Goal: Information Seeking & Learning: Learn about a topic

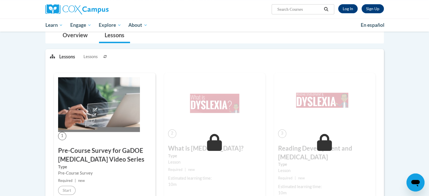
scroll to position [113, 0]
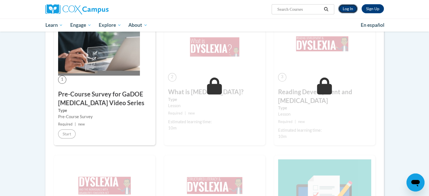
click at [348, 10] on link "Log In" at bounding box center [347, 8] width 19 height 9
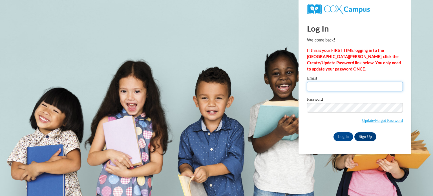
click at [344, 89] on input "Email" at bounding box center [355, 87] width 96 height 10
type input "carley.witkowski@muskegonorway.org"
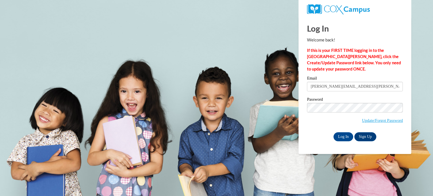
click at [342, 102] on label "Password" at bounding box center [355, 100] width 96 height 6
click at [343, 135] on input "Log In" at bounding box center [343, 136] width 20 height 9
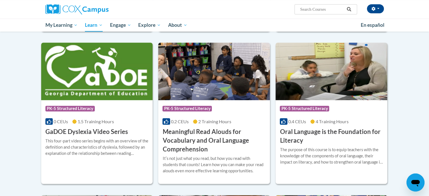
scroll to position [366, 0]
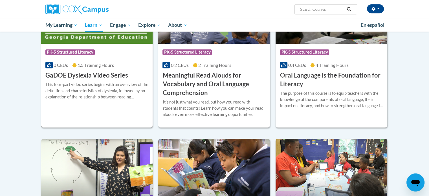
click at [105, 80] on div "More Info Open This four-part video series begins with an overview of the defin…" at bounding box center [97, 94] width 112 height 29
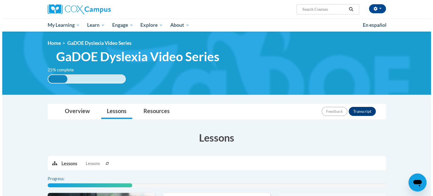
scroll to position [113, 0]
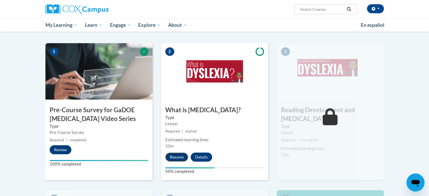
click at [181, 154] on button "Resume" at bounding box center [176, 156] width 23 height 9
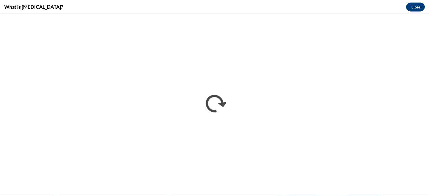
scroll to position [0, 0]
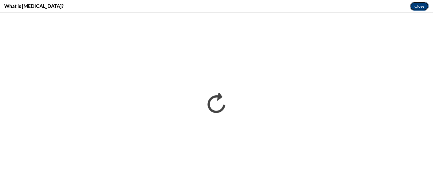
click at [417, 7] on button "Close" at bounding box center [419, 6] width 19 height 9
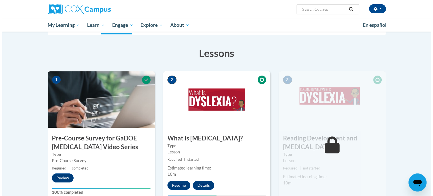
scroll to position [141, 0]
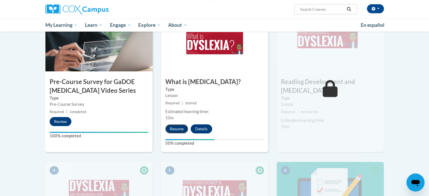
click at [176, 128] on button "Resume" at bounding box center [176, 128] width 23 height 9
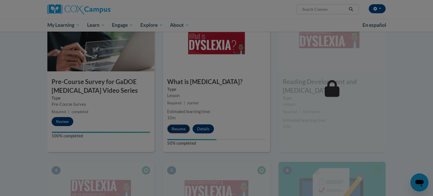
scroll to position [0, 0]
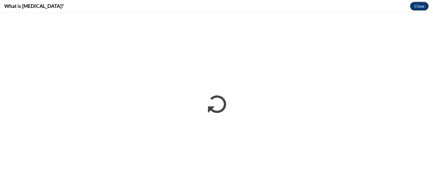
click at [424, 4] on button "Close" at bounding box center [419, 6] width 19 height 9
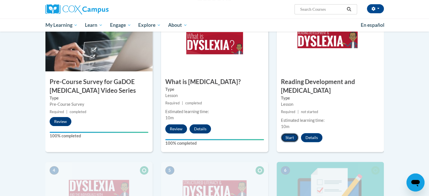
click at [290, 133] on button "Start" at bounding box center [289, 137] width 17 height 9
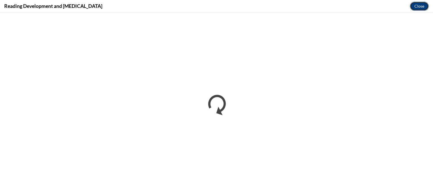
click at [423, 7] on button "Close" at bounding box center [419, 6] width 19 height 9
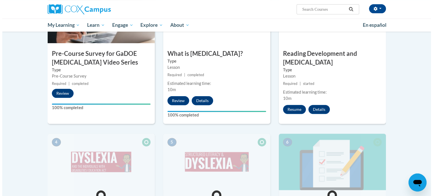
scroll to position [141, 0]
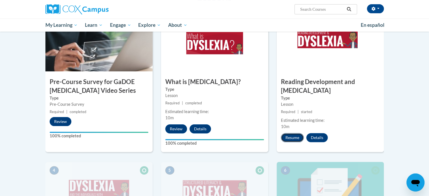
click at [291, 133] on button "Resume" at bounding box center [292, 137] width 23 height 9
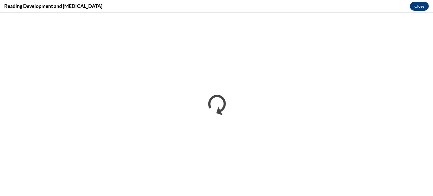
scroll to position [0, 0]
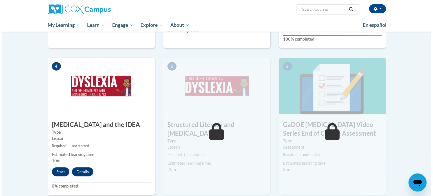
scroll to position [282, 0]
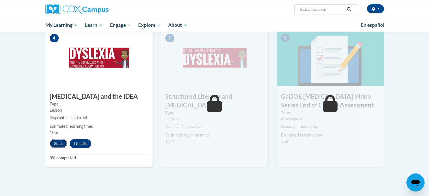
click at [63, 139] on button "Start" at bounding box center [58, 143] width 17 height 9
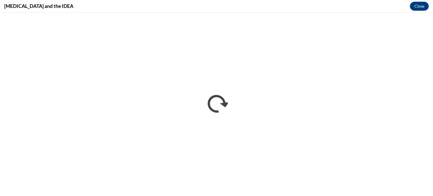
scroll to position [0, 0]
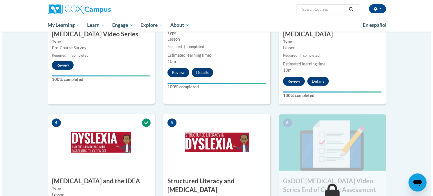
scroll to position [254, 0]
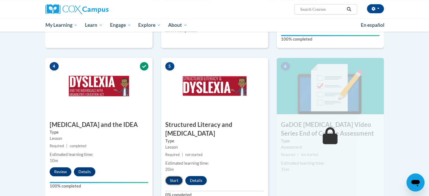
click at [172, 176] on button "Start" at bounding box center [173, 180] width 17 height 9
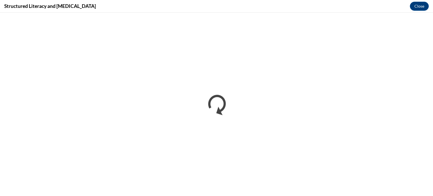
scroll to position [0, 0]
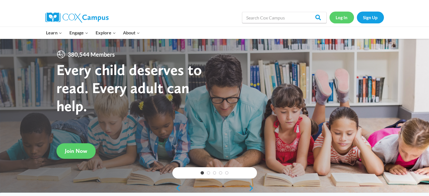
click at [346, 17] on link "Log In" at bounding box center [341, 18] width 25 height 12
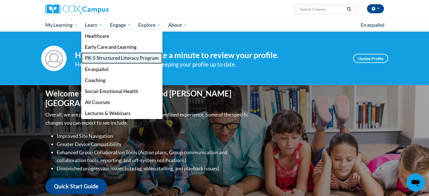
click at [109, 59] on span "PK-5 Structured Literacy Program" at bounding box center [122, 58] width 74 height 6
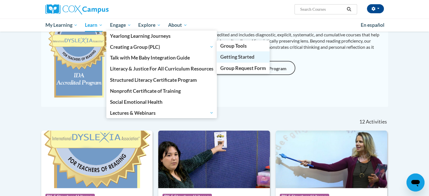
scroll to position [197, 0]
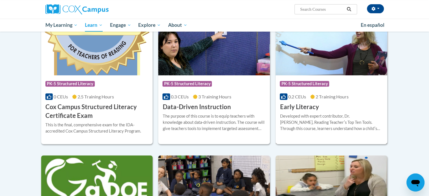
click at [313, 110] on h3 "Early Literacy" at bounding box center [299, 107] width 39 height 9
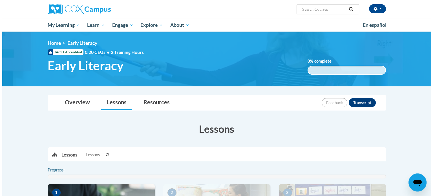
scroll to position [85, 0]
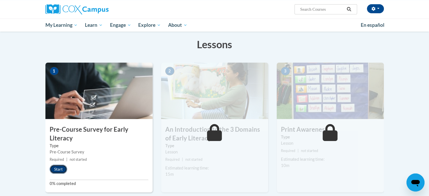
click at [60, 166] on button "Start" at bounding box center [58, 169] width 17 height 9
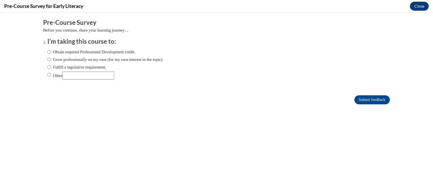
scroll to position [0, 0]
click at [81, 64] on label "Fulfill a legislative requirement." at bounding box center [76, 67] width 59 height 6
click at [61, 51] on label "Obtain required Professional Development credit." at bounding box center [91, 52] width 88 height 6
click at [51, 51] on input "Obtain required Professional Development credit." at bounding box center [49, 52] width 4 height 6
radio input "true"
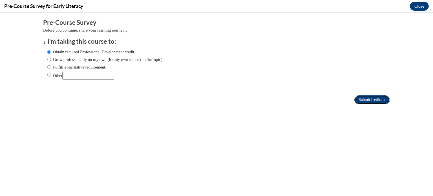
click at [374, 98] on input "Submit feedback" at bounding box center [372, 99] width 36 height 9
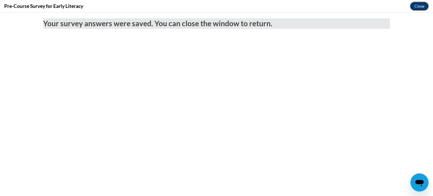
click at [421, 5] on button "Close" at bounding box center [419, 6] width 19 height 9
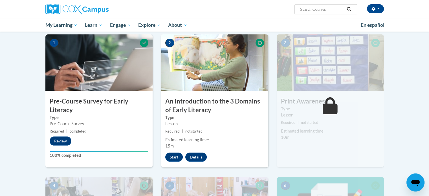
scroll to position [141, 0]
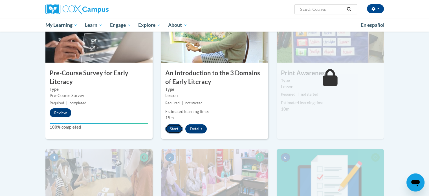
click at [178, 128] on button "Start" at bounding box center [173, 128] width 17 height 9
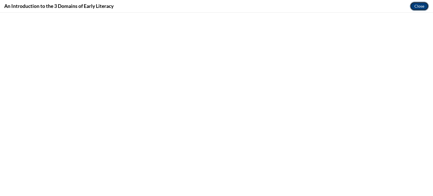
click at [416, 8] on button "Close" at bounding box center [419, 6] width 19 height 9
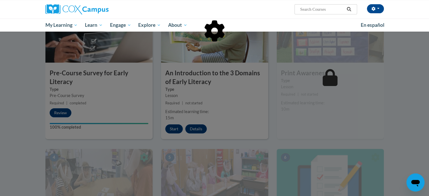
click at [168, 131] on div at bounding box center [214, 98] width 429 height 196
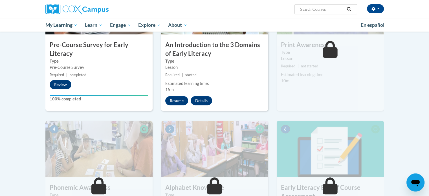
click at [182, 105] on div "2 An Introduction to the 3 Domains of Early Literacy Type Lesson Required | sta…" at bounding box center [214, 44] width 107 height 133
click at [184, 100] on button "Resume" at bounding box center [176, 100] width 23 height 9
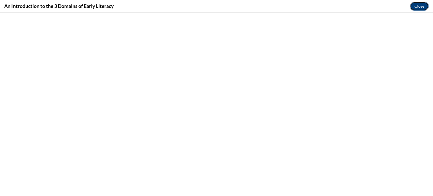
click at [423, 8] on button "Close" at bounding box center [419, 6] width 19 height 9
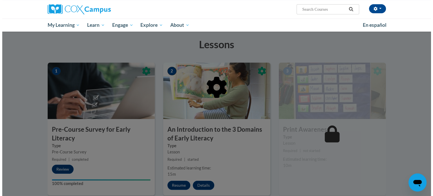
scroll to position [141, 0]
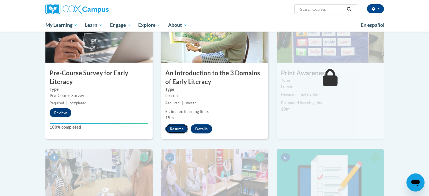
click at [174, 128] on button "Resume" at bounding box center [176, 128] width 23 height 9
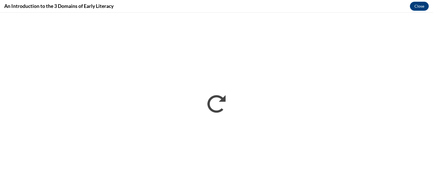
scroll to position [0, 0]
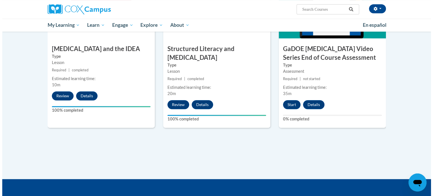
scroll to position [301, 0]
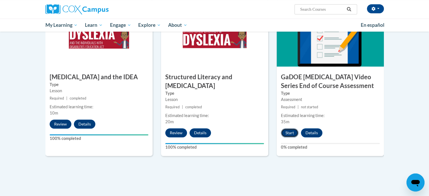
click at [295, 128] on button "Start" at bounding box center [289, 132] width 17 height 9
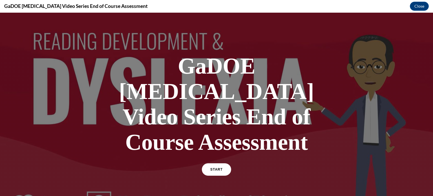
scroll to position [74, 0]
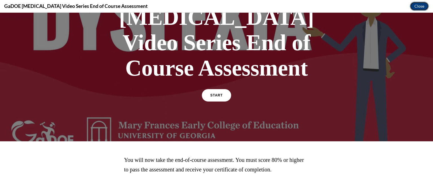
click at [414, 8] on button "Close" at bounding box center [419, 6] width 19 height 9
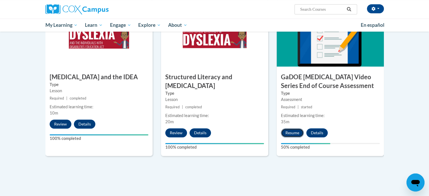
click at [293, 128] on button "Resume" at bounding box center [292, 132] width 23 height 9
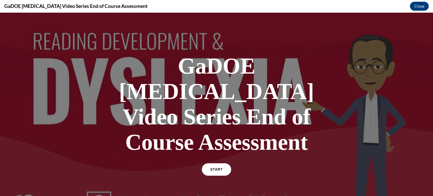
scroll to position [28, 0]
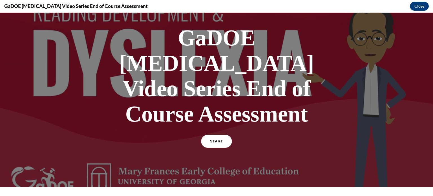
click at [208, 135] on link "START" at bounding box center [216, 141] width 31 height 13
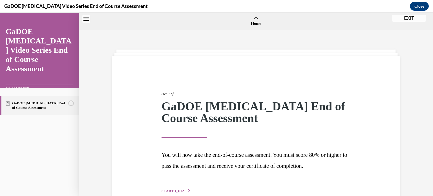
scroll to position [17, 0]
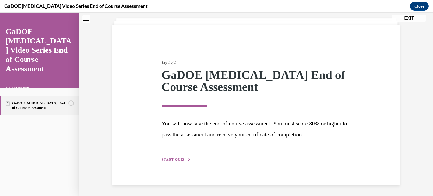
click at [178, 159] on span "START QUIZ" at bounding box center [172, 160] width 23 height 4
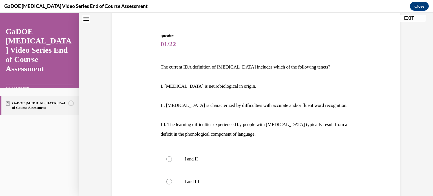
scroll to position [101, 0]
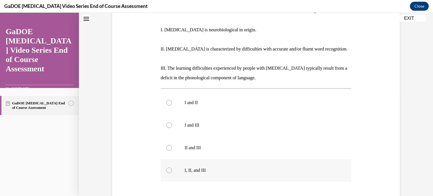
click at [199, 170] on p "I, II, and III" at bounding box center [261, 170] width 153 height 6
click at [172, 170] on input "I, II, and III" at bounding box center [169, 170] width 6 height 6
radio input "true"
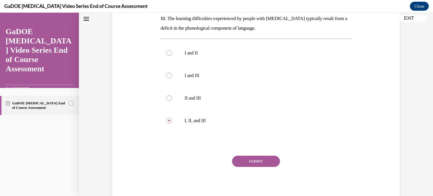
click at [265, 163] on button "SUBMIT" at bounding box center [256, 161] width 48 height 11
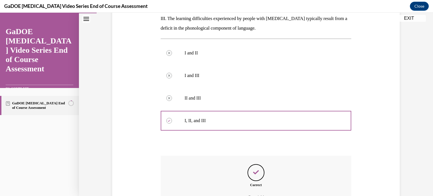
click at [254, 172] on icon "Feedback" at bounding box center [256, 172] width 8 height 8
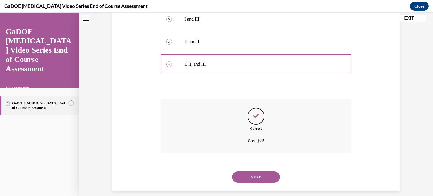
click at [258, 175] on button "NEXT" at bounding box center [256, 176] width 48 height 11
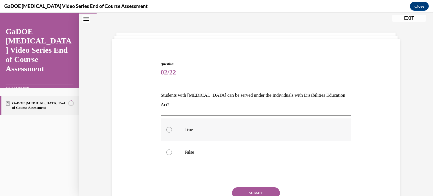
click at [264, 124] on label "True" at bounding box center [256, 129] width 191 height 23
click at [172, 127] on input "True" at bounding box center [169, 130] width 6 height 6
radio input "true"
click at [261, 187] on button "SUBMIT" at bounding box center [256, 192] width 48 height 11
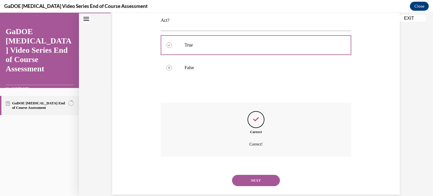
click at [256, 175] on button "NEXT" at bounding box center [256, 180] width 48 height 11
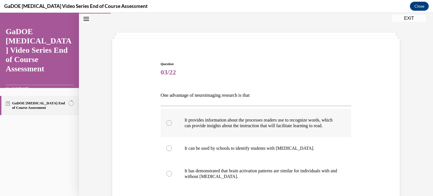
scroll to position [45, 0]
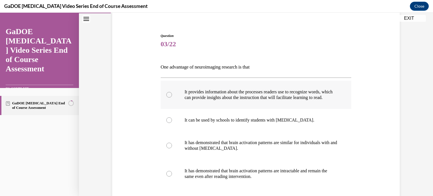
click at [261, 100] on p "It provides information about the processes readers use to recognize words, whi…" at bounding box center [261, 94] width 153 height 11
click at [172, 98] on input "It provides information about the processes readers use to recognize words, whi…" at bounding box center [169, 95] width 6 height 6
radio input "true"
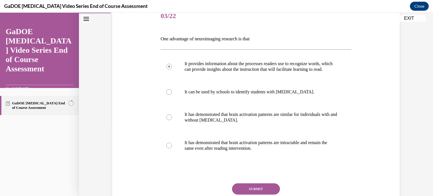
scroll to position [101, 0]
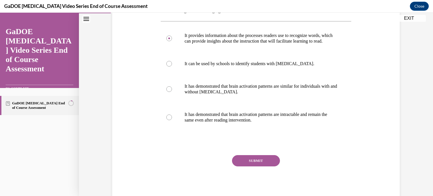
click at [264, 166] on button "SUBMIT" at bounding box center [256, 160] width 48 height 11
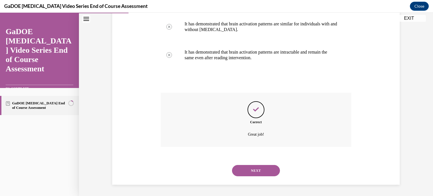
click at [256, 167] on button "NEXT" at bounding box center [256, 170] width 48 height 11
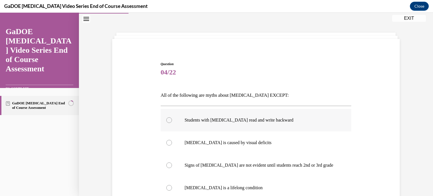
scroll to position [45, 0]
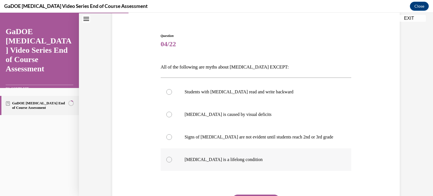
click at [268, 153] on label "Dyslexia is a lifelong condition" at bounding box center [256, 159] width 191 height 23
click at [172, 157] on input "Dyslexia is a lifelong condition" at bounding box center [169, 160] width 6 height 6
radio input "true"
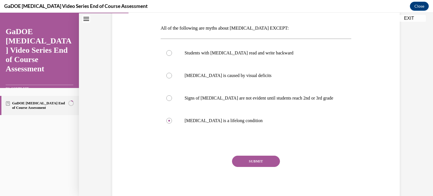
click at [266, 159] on button "SUBMIT" at bounding box center [256, 161] width 48 height 11
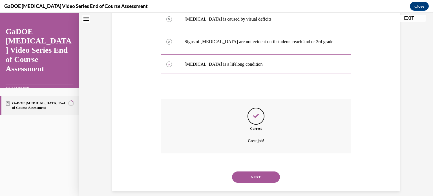
click at [265, 180] on button "NEXT" at bounding box center [256, 176] width 48 height 11
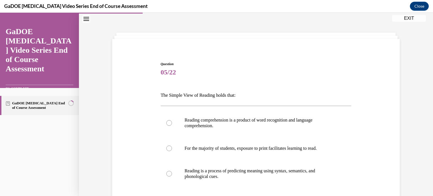
scroll to position [45, 0]
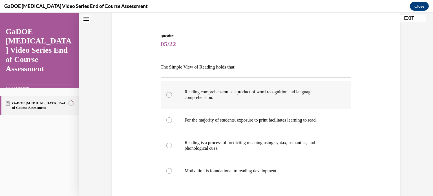
click at [253, 94] on p "Reading comprehension is a product of word recognition and language comprehensi…" at bounding box center [261, 94] width 153 height 11
click at [172, 94] on input "Reading comprehension is a product of word recognition and language comprehensi…" at bounding box center [169, 95] width 6 height 6
radio input "true"
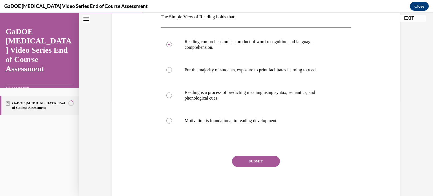
click at [267, 158] on button "SUBMIT" at bounding box center [256, 161] width 48 height 11
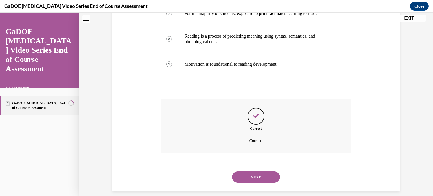
click at [263, 178] on button "NEXT" at bounding box center [256, 176] width 48 height 11
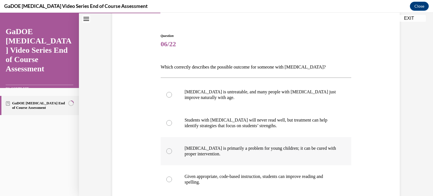
scroll to position [73, 0]
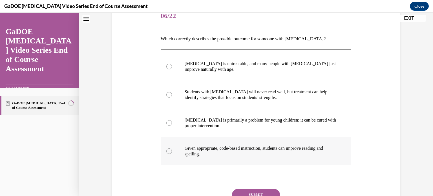
click at [281, 154] on p "Given appropriate, code-based instruction, students can improve reading and spe…" at bounding box center [261, 150] width 153 height 11
click at [172, 154] on input "Given appropriate, code-based instruction, students can improve reading and spe…" at bounding box center [169, 151] width 6 height 6
radio input "true"
click at [273, 191] on button "SUBMIT" at bounding box center [256, 194] width 48 height 11
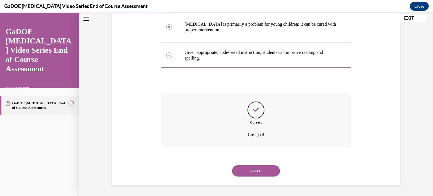
drag, startPoint x: 268, startPoint y: 174, endPoint x: 267, endPoint y: 168, distance: 5.7
click at [268, 174] on button "NEXT" at bounding box center [256, 170] width 48 height 11
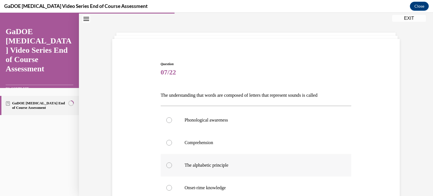
scroll to position [45, 0]
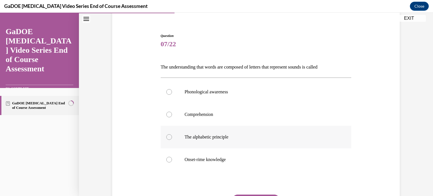
click at [261, 139] on p "The alphabetic principle" at bounding box center [261, 137] width 153 height 6
click at [172, 139] on input "The alphabetic principle" at bounding box center [169, 137] width 6 height 6
radio input "true"
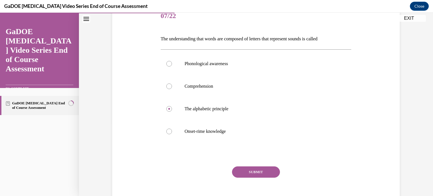
click at [260, 170] on button "SUBMIT" at bounding box center [256, 171] width 48 height 11
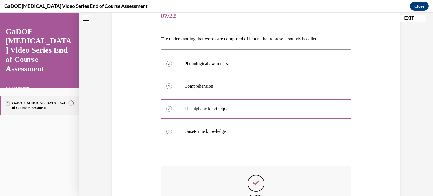
click at [262, 183] on div "Feedback" at bounding box center [255, 183] width 17 height 17
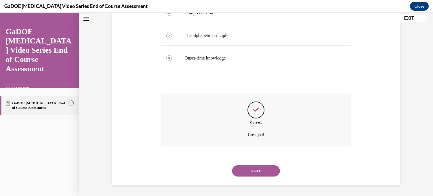
click at [261, 171] on button "NEXT" at bounding box center [256, 170] width 48 height 11
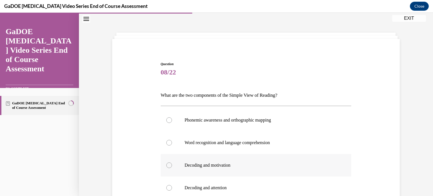
scroll to position [45, 0]
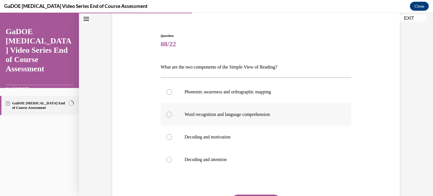
click at [237, 114] on p "Word recognition and language comprehension" at bounding box center [261, 115] width 153 height 6
click at [172, 114] on input "Word recognition and language comprehension" at bounding box center [169, 115] width 6 height 6
radio input "true"
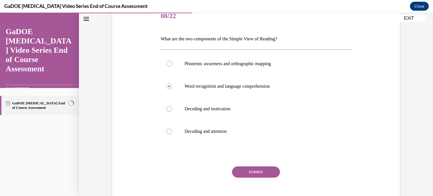
click at [266, 170] on button "SUBMIT" at bounding box center [256, 171] width 48 height 11
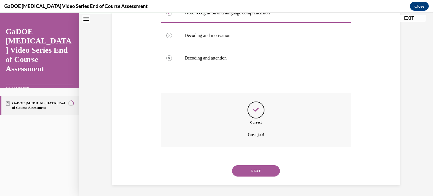
click at [265, 172] on button "NEXT" at bounding box center [256, 170] width 48 height 11
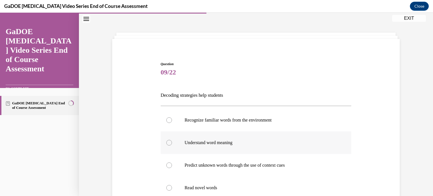
scroll to position [45, 0]
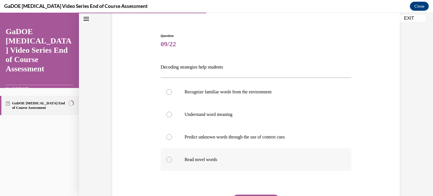
click at [264, 158] on p "Read novel words" at bounding box center [261, 160] width 153 height 6
click at [172, 158] on input "Read novel words" at bounding box center [169, 160] width 6 height 6
radio input "true"
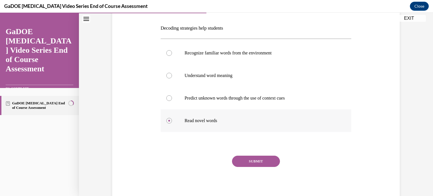
click at [264, 158] on button "SUBMIT" at bounding box center [256, 161] width 48 height 11
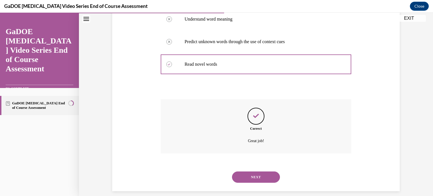
click at [264, 174] on button "NEXT" at bounding box center [256, 176] width 48 height 11
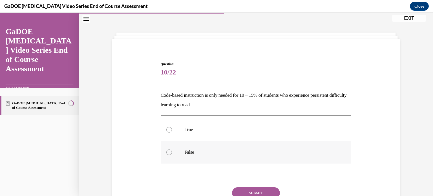
click at [259, 149] on label "False" at bounding box center [256, 152] width 191 height 23
click at [172, 149] on input "False" at bounding box center [169, 152] width 6 height 6
radio input "true"
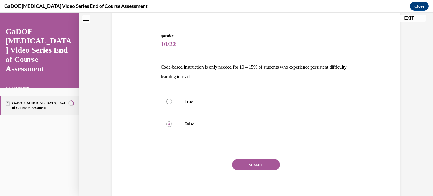
click at [257, 163] on button "SUBMIT" at bounding box center [256, 164] width 48 height 11
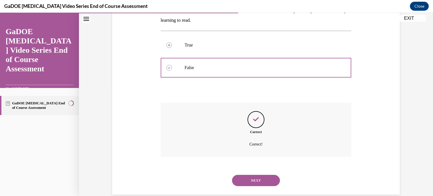
click at [263, 177] on button "NEXT" at bounding box center [256, 180] width 48 height 11
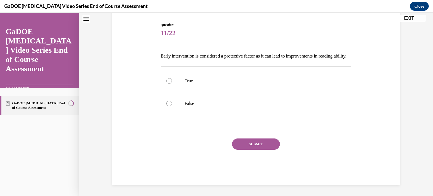
scroll to position [17, 0]
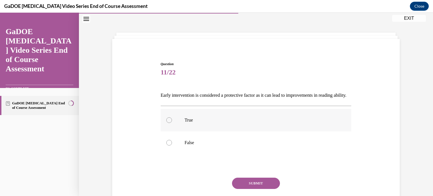
click at [234, 122] on label "True" at bounding box center [256, 120] width 191 height 23
click at [172, 122] on input "True" at bounding box center [169, 120] width 6 height 6
radio input "true"
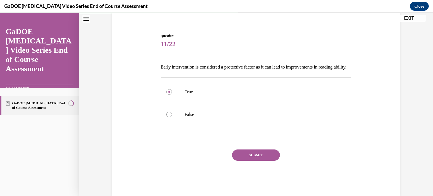
click at [265, 161] on button "SUBMIT" at bounding box center [256, 154] width 48 height 11
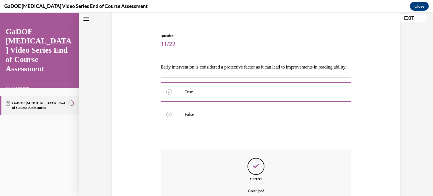
scroll to position [111, 0]
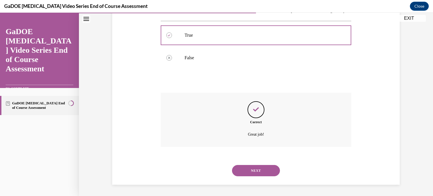
click at [262, 171] on button "NEXT" at bounding box center [256, 170] width 48 height 11
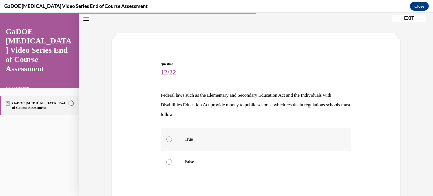
click at [242, 132] on label "True" at bounding box center [256, 139] width 191 height 23
click at [172, 136] on input "True" at bounding box center [169, 139] width 6 height 6
radio input "true"
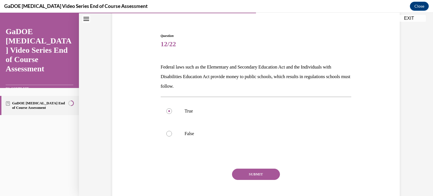
click at [266, 175] on button "SUBMIT" at bounding box center [256, 174] width 48 height 11
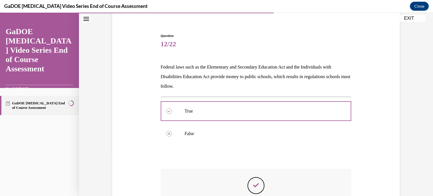
scroll to position [101, 0]
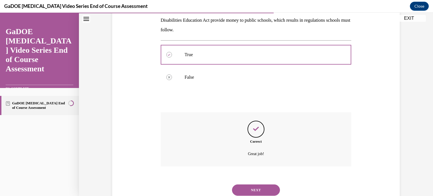
click at [264, 186] on button "NEXT" at bounding box center [256, 189] width 48 height 11
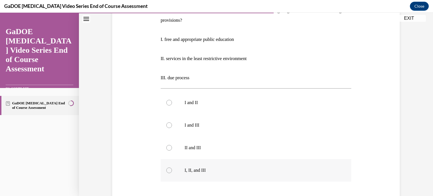
click at [262, 169] on p "I, II, and III" at bounding box center [261, 170] width 153 height 6
click at [172, 169] on input "I, II, and III" at bounding box center [169, 170] width 6 height 6
radio input "true"
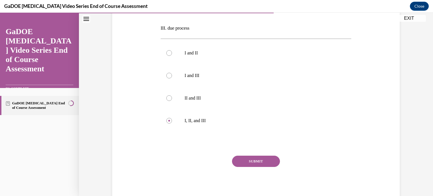
click at [257, 158] on button "SUBMIT" at bounding box center [256, 161] width 48 height 11
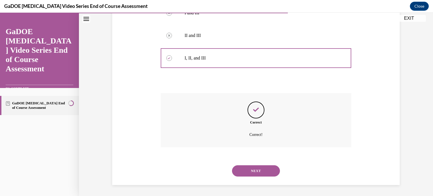
click at [262, 172] on button "NEXT" at bounding box center [256, 170] width 48 height 11
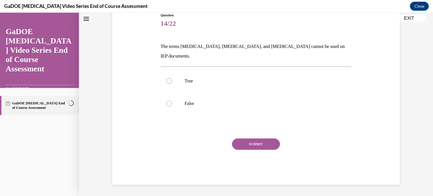
scroll to position [17, 0]
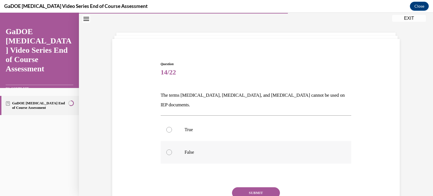
click at [224, 149] on p "False" at bounding box center [261, 152] width 153 height 6
click at [172, 149] on input "False" at bounding box center [169, 152] width 6 height 6
radio input "true"
click at [265, 187] on button "SUBMIT" at bounding box center [256, 192] width 48 height 11
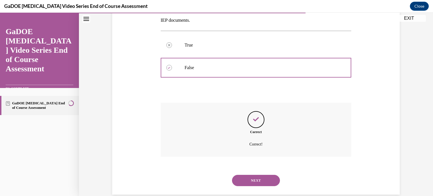
click at [256, 175] on button "NEXT" at bounding box center [256, 180] width 48 height 11
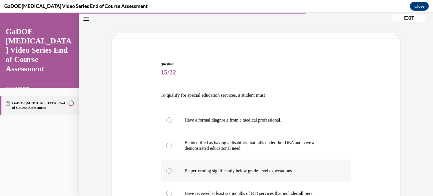
scroll to position [45, 0]
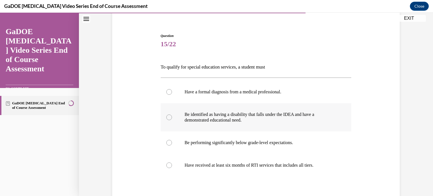
click at [269, 124] on label "Be identified as having a disability that falls under the IDEA and have a demon…" at bounding box center [256, 117] width 191 height 28
click at [172, 120] on input "Be identified as having a disability that falls under the IDEA and have a demon…" at bounding box center [169, 117] width 6 height 6
radio input "true"
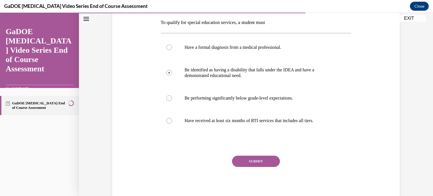
click at [262, 156] on button "SUBMIT" at bounding box center [256, 161] width 48 height 11
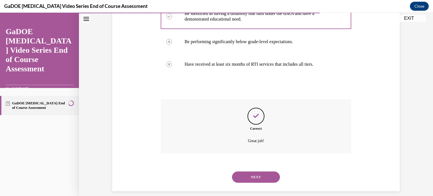
click at [266, 177] on button "NEXT" at bounding box center [256, 176] width 48 height 11
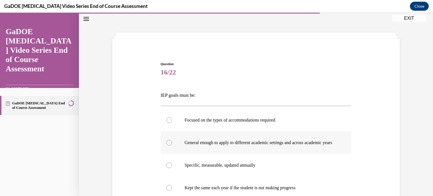
scroll to position [45, 0]
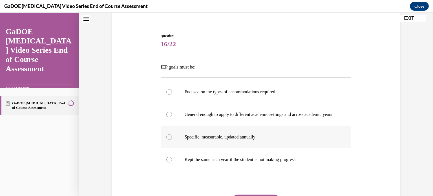
click at [289, 140] on p "Specific, measurable, updated annually" at bounding box center [261, 137] width 153 height 6
click at [172, 140] on input "Specific, measurable, updated annually" at bounding box center [169, 137] width 6 height 6
radio input "true"
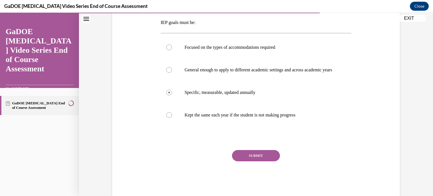
click at [269, 161] on button "SUBMIT" at bounding box center [256, 155] width 48 height 11
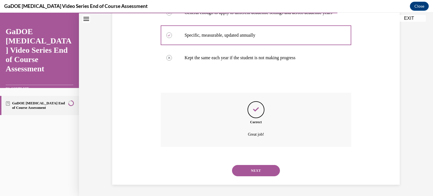
click at [266, 173] on button "NEXT" at bounding box center [256, 170] width 48 height 11
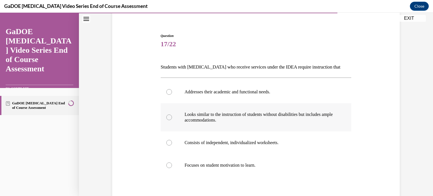
scroll to position [73, 0]
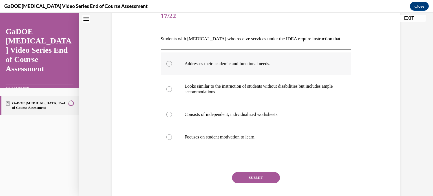
click at [241, 64] on p "Addresses their academic and functional needs." at bounding box center [261, 64] width 153 height 6
click at [172, 64] on input "Addresses their academic and functional needs." at bounding box center [169, 64] width 6 height 6
radio input "true"
click at [265, 180] on button "SUBMIT" at bounding box center [256, 177] width 48 height 11
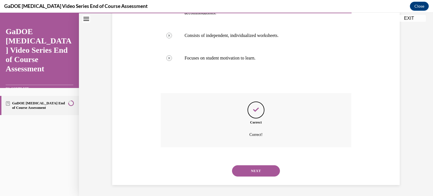
click at [258, 172] on button "NEXT" at bounding box center [256, 170] width 48 height 11
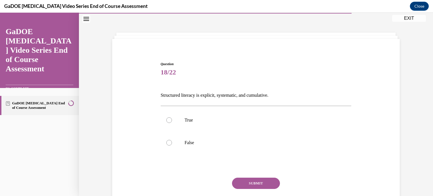
scroll to position [39, 0]
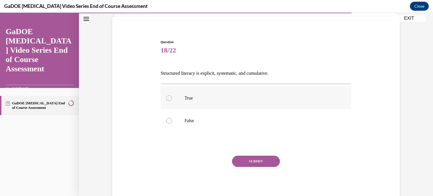
click at [216, 92] on label "True" at bounding box center [256, 98] width 191 height 23
click at [172, 95] on input "True" at bounding box center [169, 98] width 6 height 6
radio input "true"
click at [268, 161] on button "SUBMIT" at bounding box center [256, 161] width 48 height 11
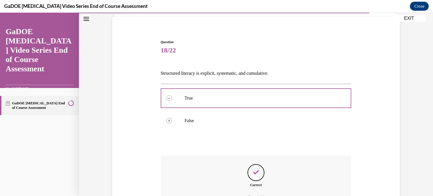
scroll to position [101, 0]
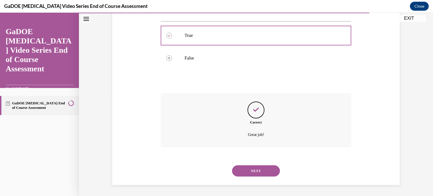
click at [260, 172] on button "NEXT" at bounding box center [256, 170] width 48 height 11
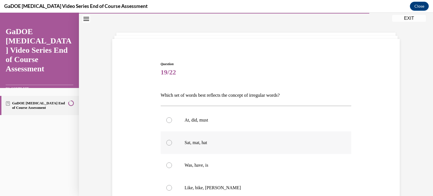
scroll to position [73, 0]
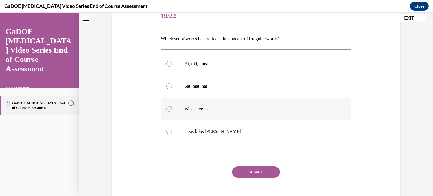
click at [256, 114] on label "Was, have, is" at bounding box center [256, 109] width 191 height 23
click at [172, 112] on input "Was, have, is" at bounding box center [169, 109] width 6 height 6
radio input "true"
click at [268, 167] on button "SUBMIT" at bounding box center [256, 171] width 48 height 11
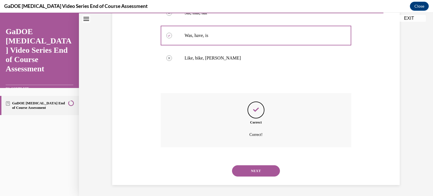
click at [253, 171] on button "NEXT" at bounding box center [256, 170] width 48 height 11
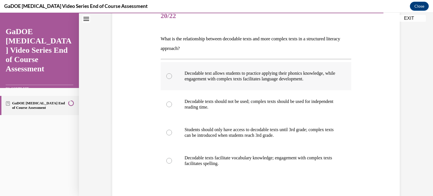
click at [316, 74] on p "Decodable text allows students to practice applying their phonics knowledge, wh…" at bounding box center [261, 75] width 153 height 11
click at [172, 74] on input "Decodable text allows students to practice applying their phonics knowledge, wh…" at bounding box center [169, 76] width 6 height 6
radio input "true"
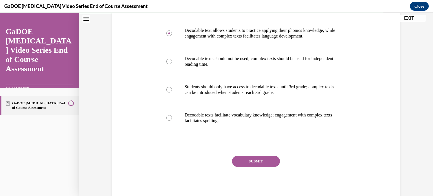
click at [261, 165] on button "SUBMIT" at bounding box center [256, 161] width 48 height 11
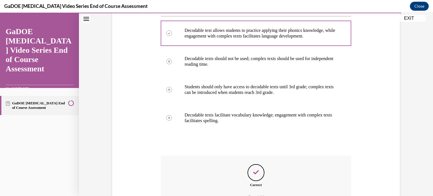
scroll to position [179, 0]
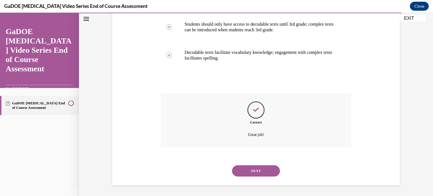
click at [262, 173] on button "NEXT" at bounding box center [256, 170] width 48 height 11
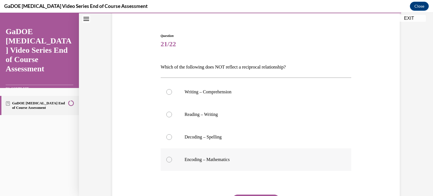
click at [241, 154] on label "Encoding – Mathematics" at bounding box center [256, 159] width 191 height 23
click at [172, 157] on input "Encoding – Mathematics" at bounding box center [169, 160] width 6 height 6
radio input "true"
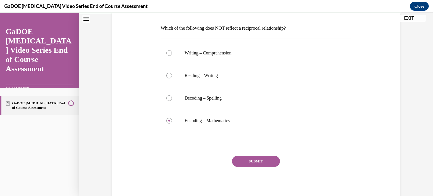
click at [267, 158] on button "SUBMIT" at bounding box center [256, 161] width 48 height 11
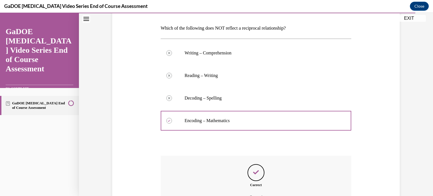
scroll to position [140, 0]
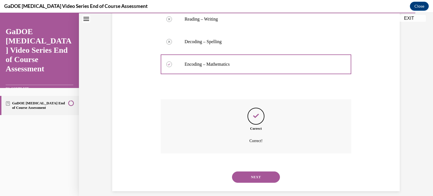
click at [265, 177] on button "NEXT" at bounding box center [256, 176] width 48 height 11
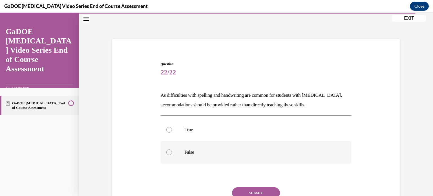
click at [238, 151] on p "False" at bounding box center [261, 152] width 153 height 6
click at [172, 151] on input "False" at bounding box center [169, 152] width 6 height 6
radio input "true"
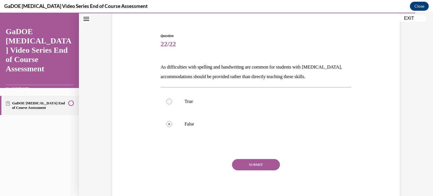
click at [261, 162] on button "SUBMIT" at bounding box center [256, 164] width 48 height 11
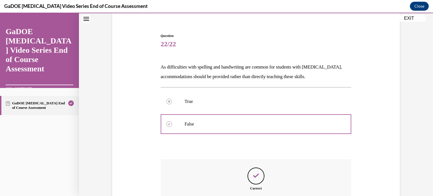
scroll to position [111, 0]
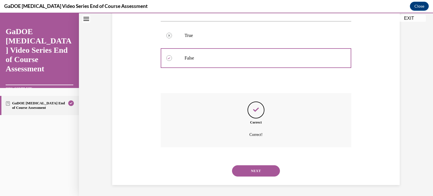
click at [265, 168] on button "NEXT" at bounding box center [256, 170] width 48 height 11
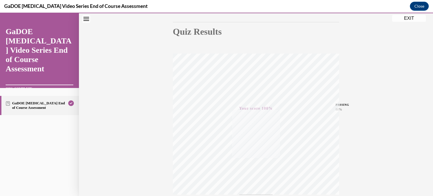
scroll to position [105, 0]
click at [415, 18] on button "EXIT" at bounding box center [409, 18] width 34 height 7
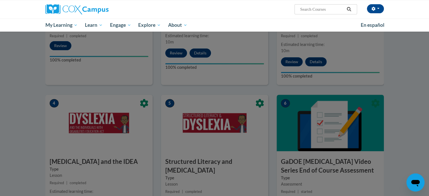
scroll to position [76, 0]
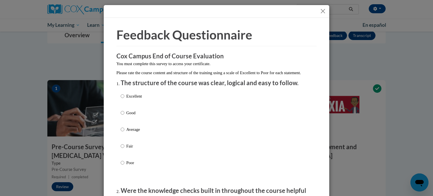
click at [322, 8] on button "Close" at bounding box center [322, 11] width 7 height 7
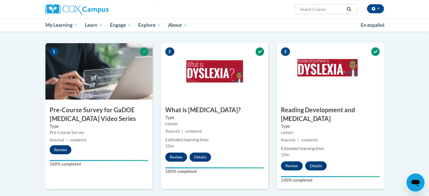
scroll to position [0, 0]
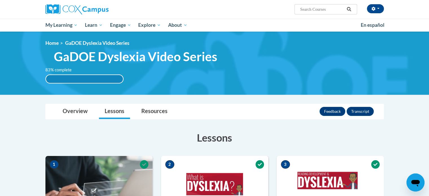
click at [100, 41] on span "GaDOE Dyslexia Video Series" at bounding box center [97, 43] width 64 height 6
click at [99, 44] on span "GaDOE Dyslexia Video Series" at bounding box center [97, 43] width 64 height 6
click at [96, 57] on span "GaDOE Dyslexia Video Series" at bounding box center [135, 56] width 163 height 15
click at [57, 69] on label "83% complete" at bounding box center [61, 70] width 32 height 6
click at [55, 43] on link "Home" at bounding box center [51, 43] width 13 height 6
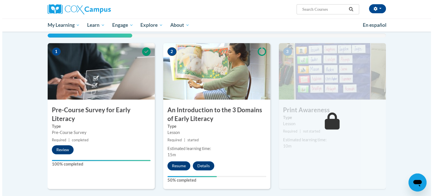
scroll to position [104, 0]
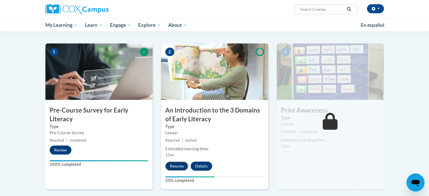
click at [176, 168] on button "Resume" at bounding box center [176, 165] width 23 height 9
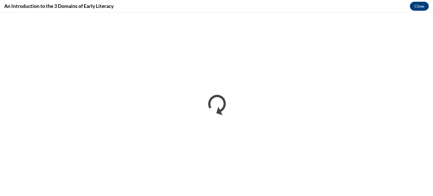
scroll to position [0, 0]
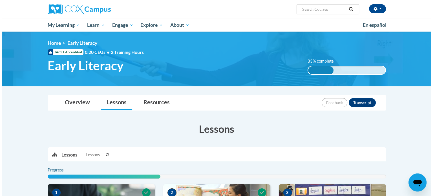
scroll to position [113, 0]
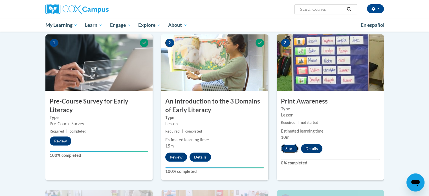
click at [289, 147] on button "Start" at bounding box center [289, 148] width 17 height 9
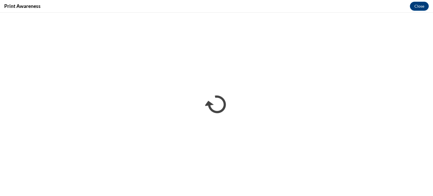
scroll to position [0, 0]
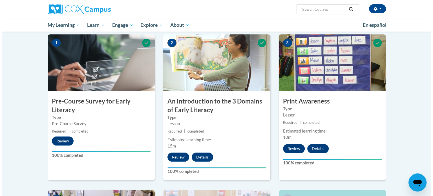
scroll to position [225, 0]
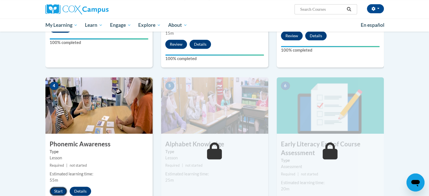
click at [62, 189] on button "Start" at bounding box center [58, 191] width 17 height 9
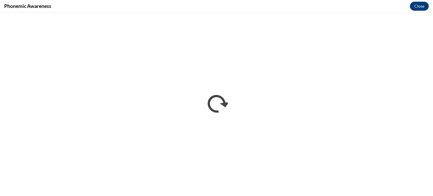
scroll to position [0, 0]
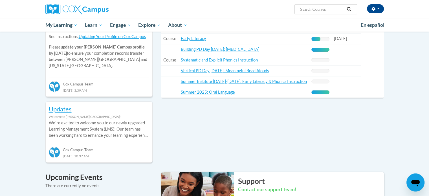
scroll to position [85, 0]
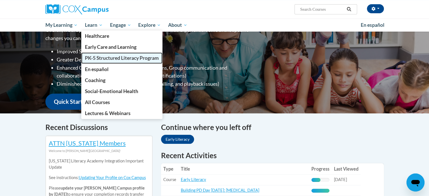
click at [108, 56] on span "PK-5 Structured Literacy Program" at bounding box center [122, 58] width 74 height 6
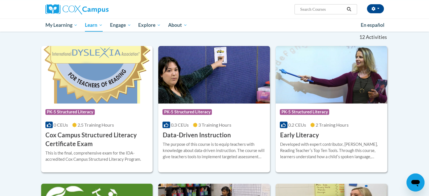
scroll to position [282, 0]
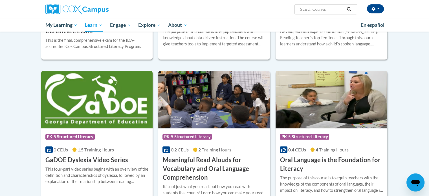
click at [87, 161] on h3 "GaDOE Dyslexia Video Series" at bounding box center [86, 160] width 83 height 9
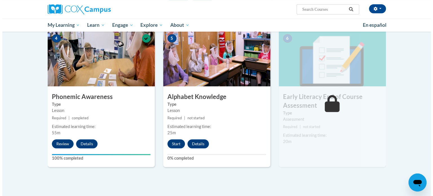
scroll to position [301, 0]
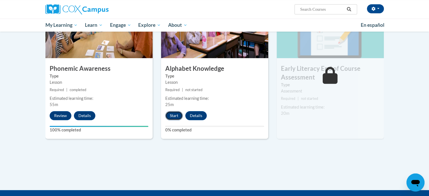
click at [179, 116] on button "Start" at bounding box center [173, 115] width 17 height 9
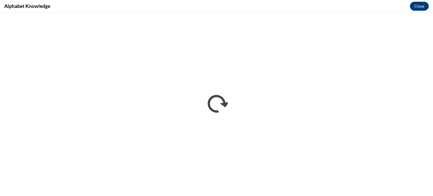
scroll to position [0, 0]
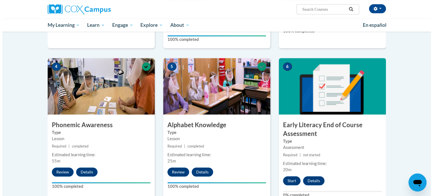
scroll to position [329, 0]
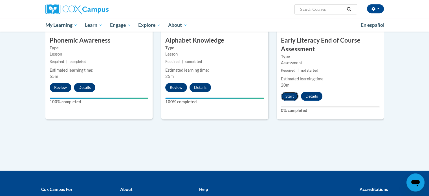
click at [290, 92] on button "Start" at bounding box center [289, 96] width 17 height 9
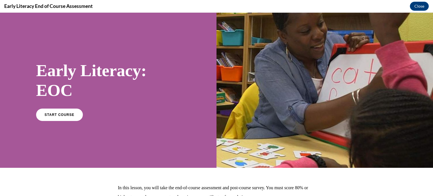
scroll to position [0, 0]
click at [57, 104] on div "Early Literacy: EOC START COURSE" at bounding box center [108, 90] width 144 height 71
click at [56, 119] on link "START COURSE" at bounding box center [59, 114] width 49 height 13
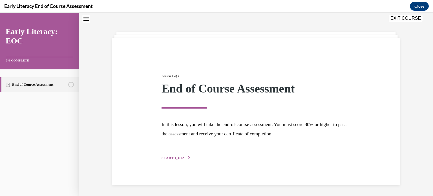
click at [164, 156] on span "START QUIZ" at bounding box center [172, 158] width 23 height 4
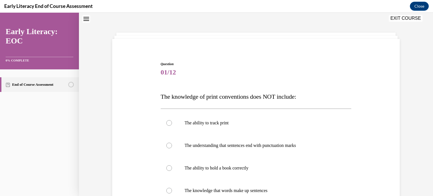
scroll to position [45, 0]
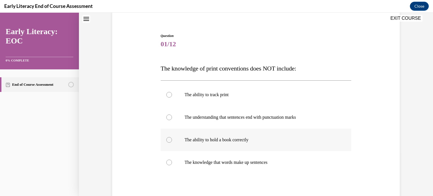
click at [229, 140] on p "The ability to hold a book correctly" at bounding box center [261, 140] width 153 height 6
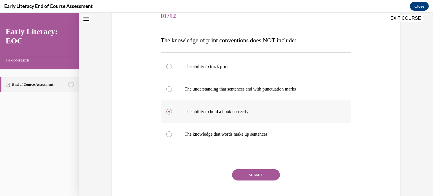
scroll to position [87, 0]
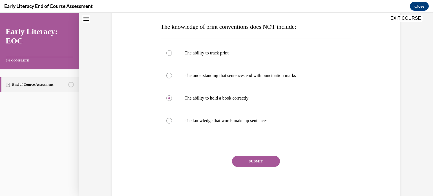
click at [258, 162] on button "SUBMIT" at bounding box center [256, 161] width 48 height 11
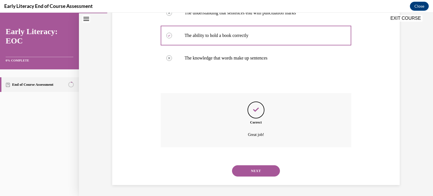
click at [264, 171] on button "NEXT" at bounding box center [256, 170] width 48 height 11
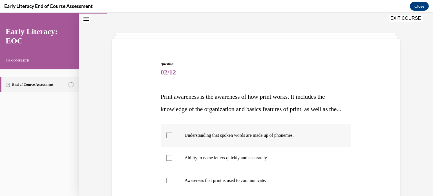
scroll to position [45, 0]
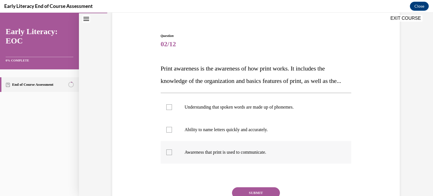
drag, startPoint x: 254, startPoint y: 163, endPoint x: 279, endPoint y: 150, distance: 28.5
click at [254, 155] on p "Awareness that print is used to communicate." at bounding box center [261, 152] width 153 height 6
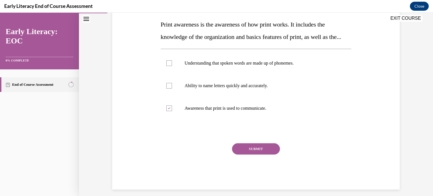
click at [259, 154] on button "SUBMIT" at bounding box center [256, 148] width 48 height 11
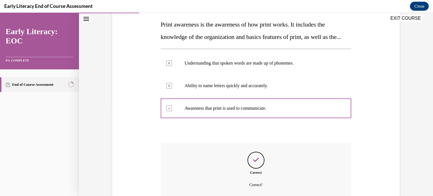
scroll to position [152, 0]
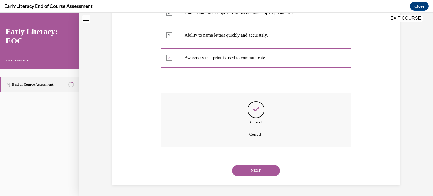
click at [267, 170] on button "NEXT" at bounding box center [256, 170] width 48 height 11
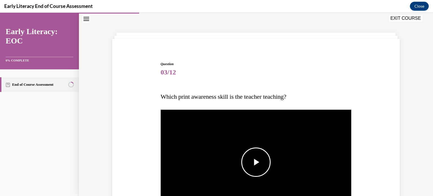
scroll to position [73, 0]
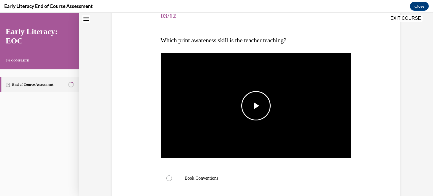
click at [269, 122] on img "Video player" at bounding box center [256, 105] width 191 height 107
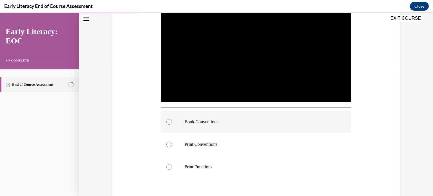
click at [242, 121] on p "Book Conventions" at bounding box center [261, 122] width 153 height 6
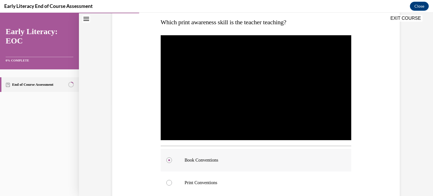
scroll to position [176, 0]
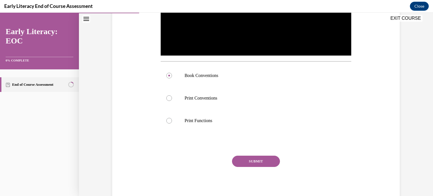
click at [263, 165] on button "SUBMIT" at bounding box center [256, 161] width 48 height 11
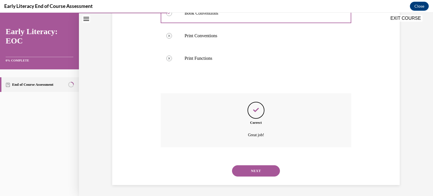
click at [245, 172] on button "NEXT" at bounding box center [256, 170] width 48 height 11
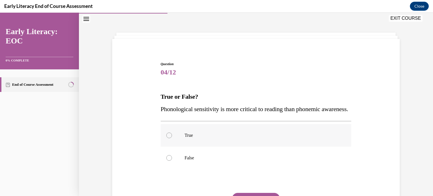
scroll to position [45, 0]
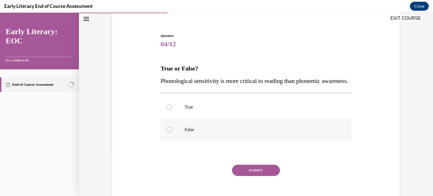
click at [272, 141] on div at bounding box center [256, 129] width 191 height 23
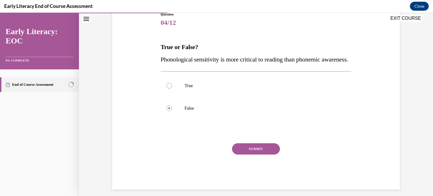
click at [267, 154] on button "SUBMIT" at bounding box center [256, 148] width 48 height 11
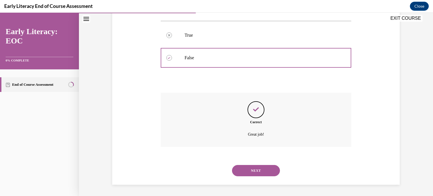
click at [267, 174] on button "NEXT" at bounding box center [256, 170] width 48 height 11
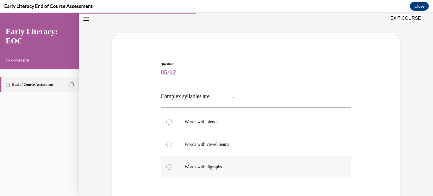
scroll to position [45, 0]
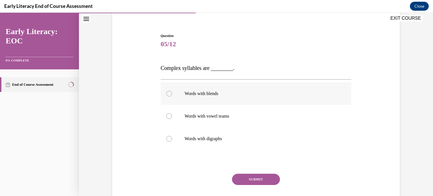
click at [231, 101] on div at bounding box center [256, 93] width 191 height 23
click at [267, 176] on button "SUBMIT" at bounding box center [256, 179] width 48 height 11
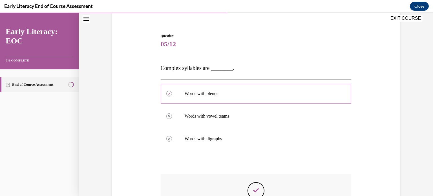
scroll to position [73, 0]
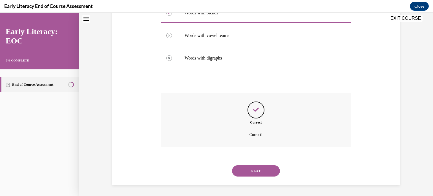
click at [255, 169] on button "NEXT" at bounding box center [256, 170] width 48 height 11
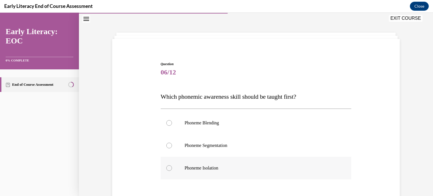
scroll to position [45, 0]
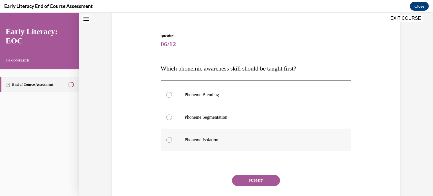
click at [230, 142] on div "Phoneme Isolation" at bounding box center [256, 140] width 191 height 23
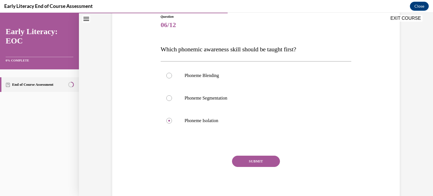
click at [262, 161] on button "SUBMIT" at bounding box center [256, 161] width 48 height 11
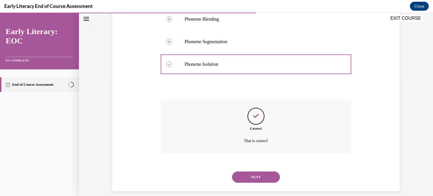
click at [255, 176] on button "NEXT" at bounding box center [256, 176] width 48 height 11
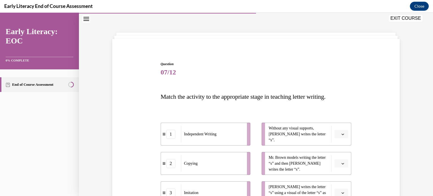
scroll to position [45, 0]
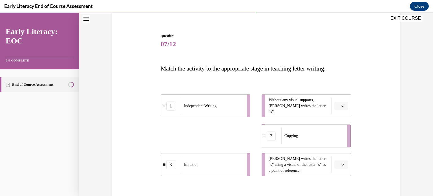
drag, startPoint x: 211, startPoint y: 135, endPoint x: 311, endPoint y: 136, distance: 100.3
click at [311, 136] on div "Copying" at bounding box center [312, 135] width 62 height 17
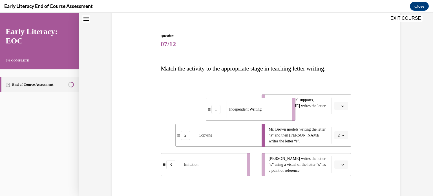
drag, startPoint x: 220, startPoint y: 106, endPoint x: 264, endPoint y: 109, distance: 44.9
click at [264, 109] on div "Independent Writing" at bounding box center [257, 109] width 62 height 17
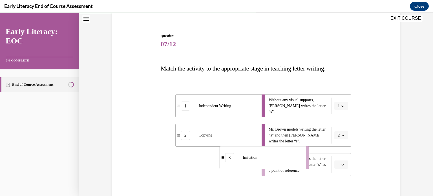
drag, startPoint x: 228, startPoint y: 172, endPoint x: 266, endPoint y: 170, distance: 38.4
click at [266, 166] on div "Imitation" at bounding box center [271, 157] width 62 height 17
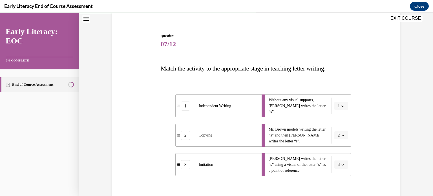
scroll to position [89, 0]
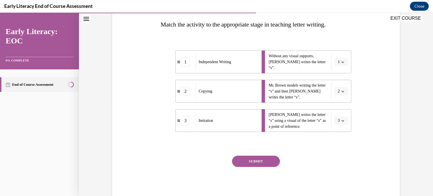
click at [260, 161] on button "SUBMIT" at bounding box center [256, 161] width 48 height 11
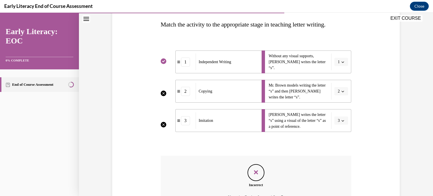
scroll to position [145, 0]
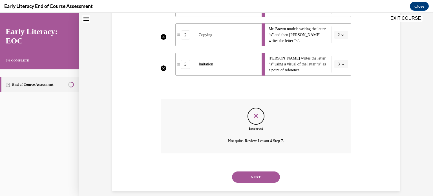
click at [258, 179] on button "NEXT" at bounding box center [256, 176] width 48 height 11
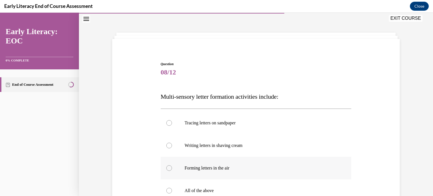
scroll to position [45, 0]
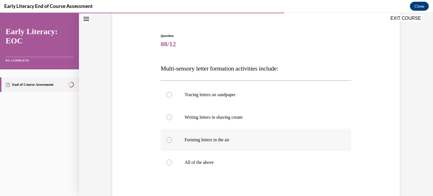
click at [272, 169] on div at bounding box center [256, 162] width 191 height 23
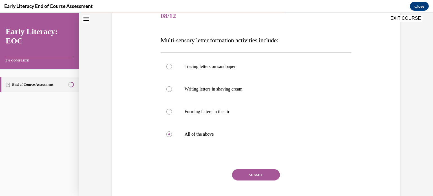
click at [268, 176] on button "SUBMIT" at bounding box center [256, 174] width 48 height 11
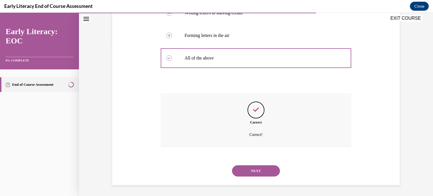
click at [265, 168] on button "NEXT" at bounding box center [256, 170] width 48 height 11
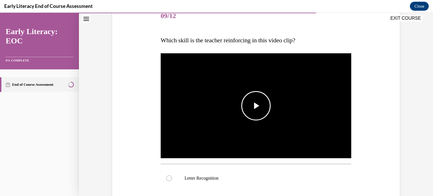
click at [256, 106] on span "Video player" at bounding box center [256, 106] width 0 height 0
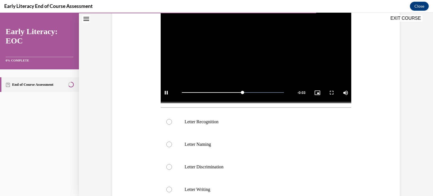
scroll to position [186, 0]
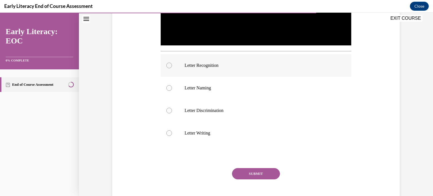
click at [228, 59] on div at bounding box center [256, 65] width 191 height 23
click at [247, 174] on button "SUBMIT" at bounding box center [256, 173] width 48 height 11
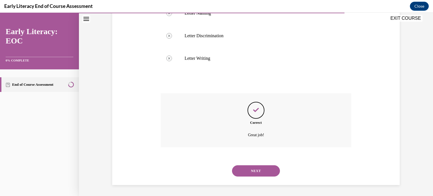
click at [256, 170] on button "NEXT" at bounding box center [256, 170] width 48 height 11
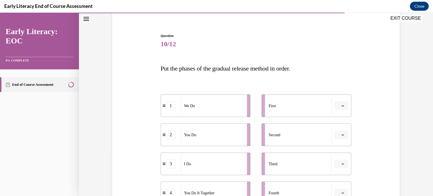
scroll to position [73, 0]
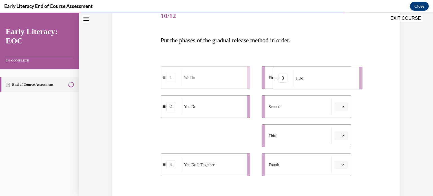
drag, startPoint x: 223, startPoint y: 139, endPoint x: 335, endPoint y: 82, distance: 125.8
click at [335, 82] on div "I Do" at bounding box center [324, 78] width 62 height 16
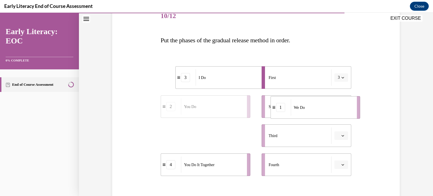
drag, startPoint x: 234, startPoint y: 126, endPoint x: 324, endPoint y: 107, distance: 91.2
click at [324, 107] on div "We Do" at bounding box center [322, 107] width 62 height 16
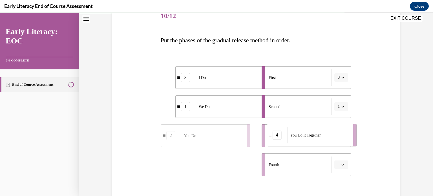
drag, startPoint x: 218, startPoint y: 162, endPoint x: 324, endPoint y: 133, distance: 110.2
click at [324, 133] on div "You Do It Together" at bounding box center [318, 135] width 62 height 16
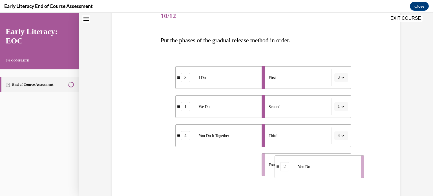
drag, startPoint x: 220, startPoint y: 162, endPoint x: 335, endPoint y: 163, distance: 115.0
click at [335, 163] on div "You Do" at bounding box center [326, 166] width 62 height 16
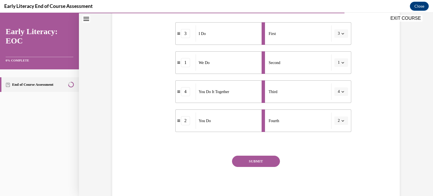
click at [259, 157] on button "SUBMIT" at bounding box center [256, 161] width 48 height 11
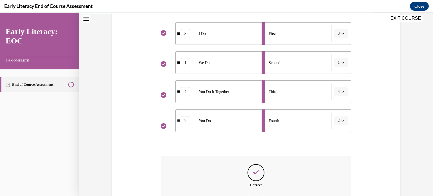
scroll to position [174, 0]
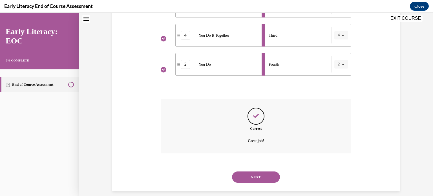
click at [259, 174] on button "NEXT" at bounding box center [256, 176] width 48 height 11
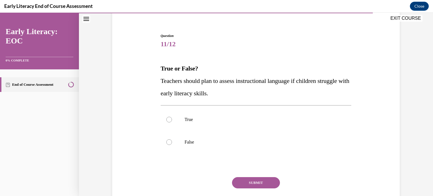
scroll to position [67, 0]
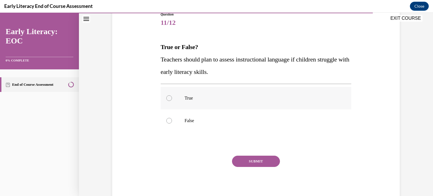
click at [219, 101] on div at bounding box center [256, 98] width 191 height 23
click at [255, 162] on button "SUBMIT" at bounding box center [256, 161] width 48 height 11
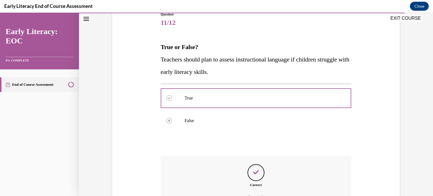
scroll to position [129, 0]
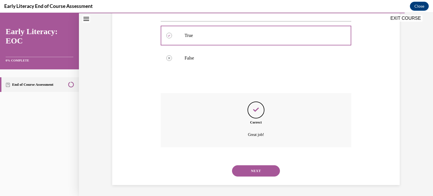
click at [258, 169] on button "NEXT" at bounding box center [256, 170] width 48 height 11
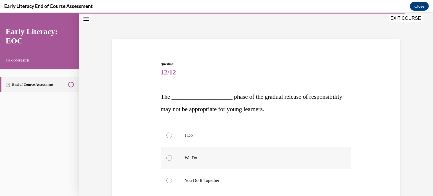
scroll to position [73, 0]
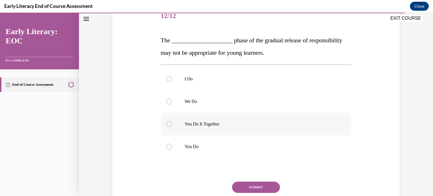
click at [236, 126] on p "You Do It Together" at bounding box center [261, 124] width 153 height 6
click at [269, 183] on button "SUBMIT" at bounding box center [256, 187] width 48 height 11
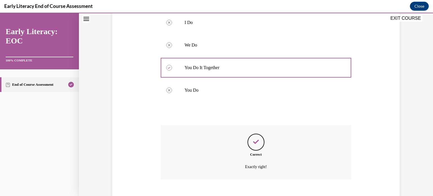
scroll to position [162, 0]
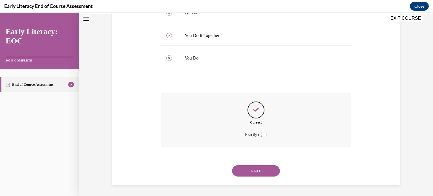
click at [251, 169] on button "NEXT" at bounding box center [256, 170] width 48 height 11
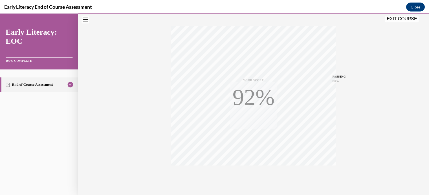
scroll to position [105, 0]
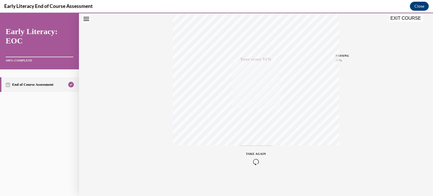
click at [410, 21] on button "EXIT COURSE" at bounding box center [406, 18] width 34 height 7
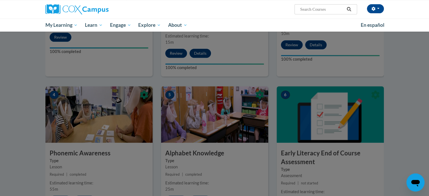
scroll to position [188, 0]
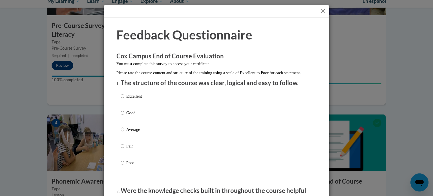
drag, startPoint x: 319, startPoint y: 10, endPoint x: 345, endPoint y: 34, distance: 35.3
click at [319, 10] on button "Close" at bounding box center [322, 11] width 7 height 7
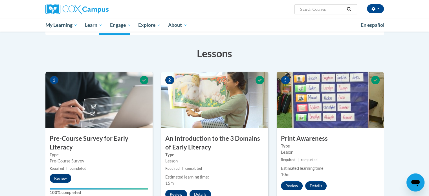
scroll to position [0, 0]
